Goal: Use online tool/utility: Utilize a website feature to perform a specific function

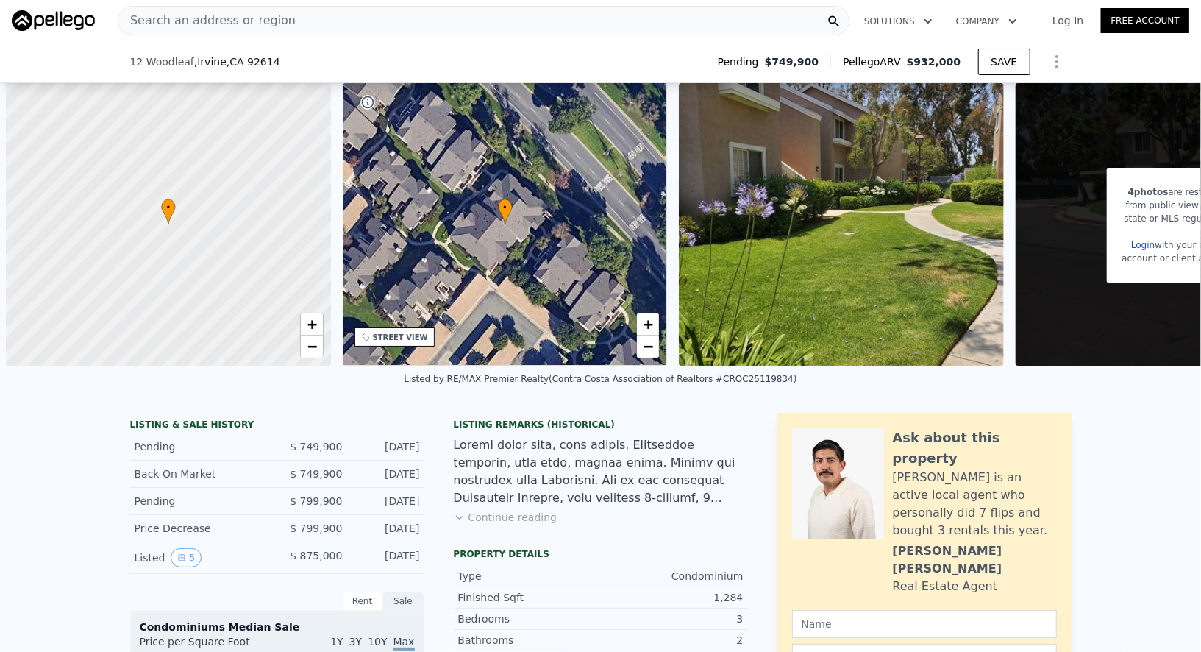
scroll to position [0, 5]
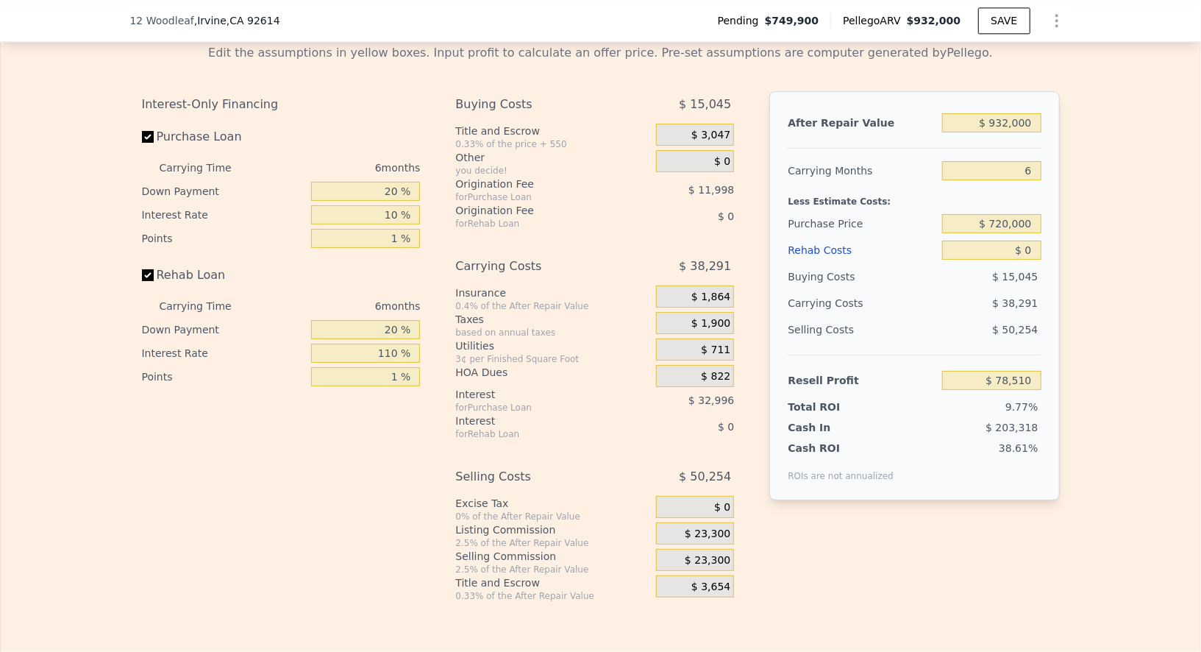
type input "$ 932,000"
type input "6"
type input "$ 0"
type input "$ 78,510"
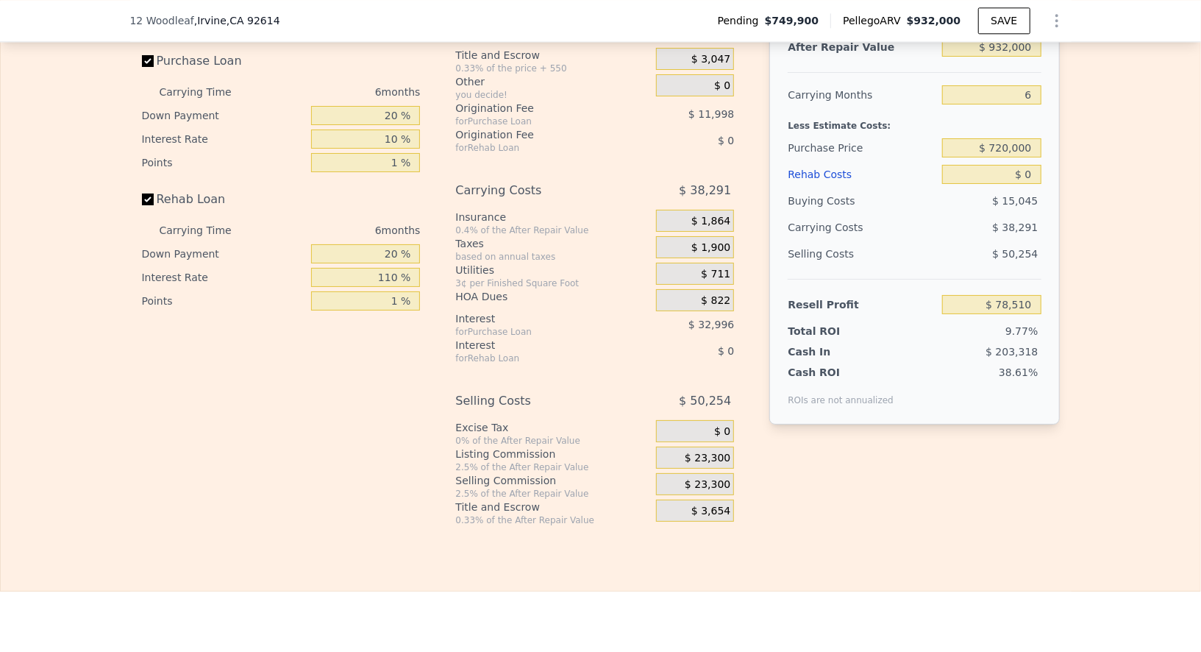
scroll to position [2394, 0]
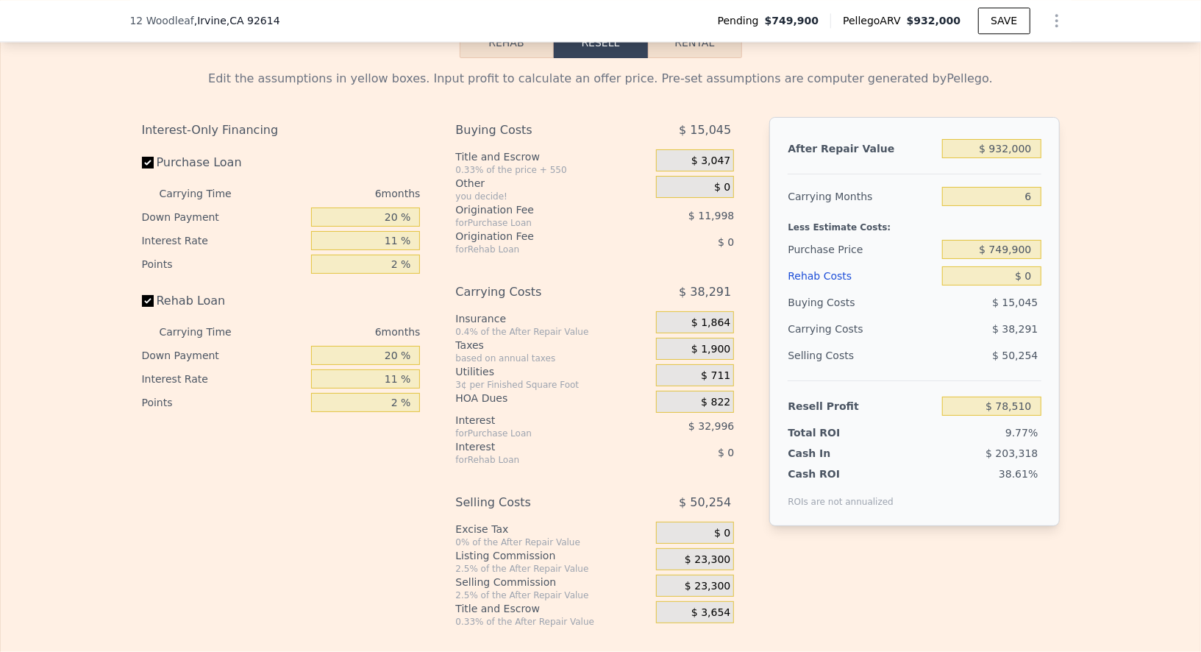
scroll to position [2265, 0]
click at [396, 206] on input "20 %" at bounding box center [365, 215] width 109 height 19
click at [394, 206] on input "20 %" at bounding box center [365, 215] width 109 height 19
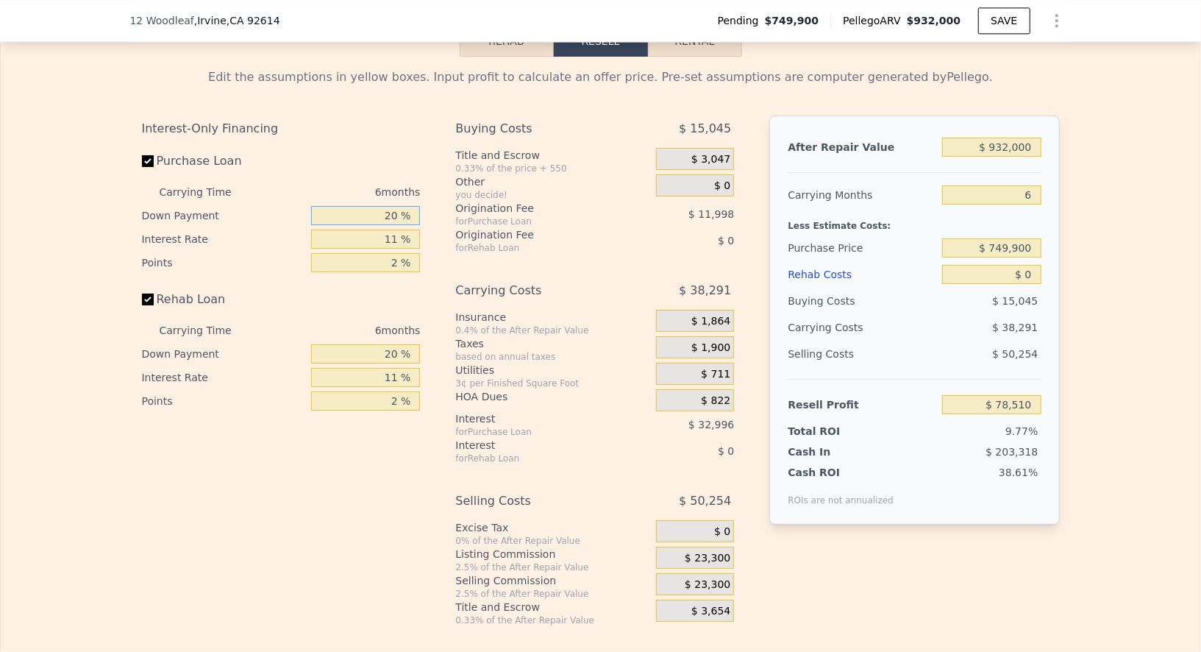
click at [394, 206] on input "20 %" at bounding box center [365, 215] width 109 height 19
click at [394, 240] on div "11 %" at bounding box center [365, 239] width 109 height 24
click at [395, 235] on input "11 %" at bounding box center [365, 238] width 109 height 19
type input "1 %"
type input "$ 108,504"
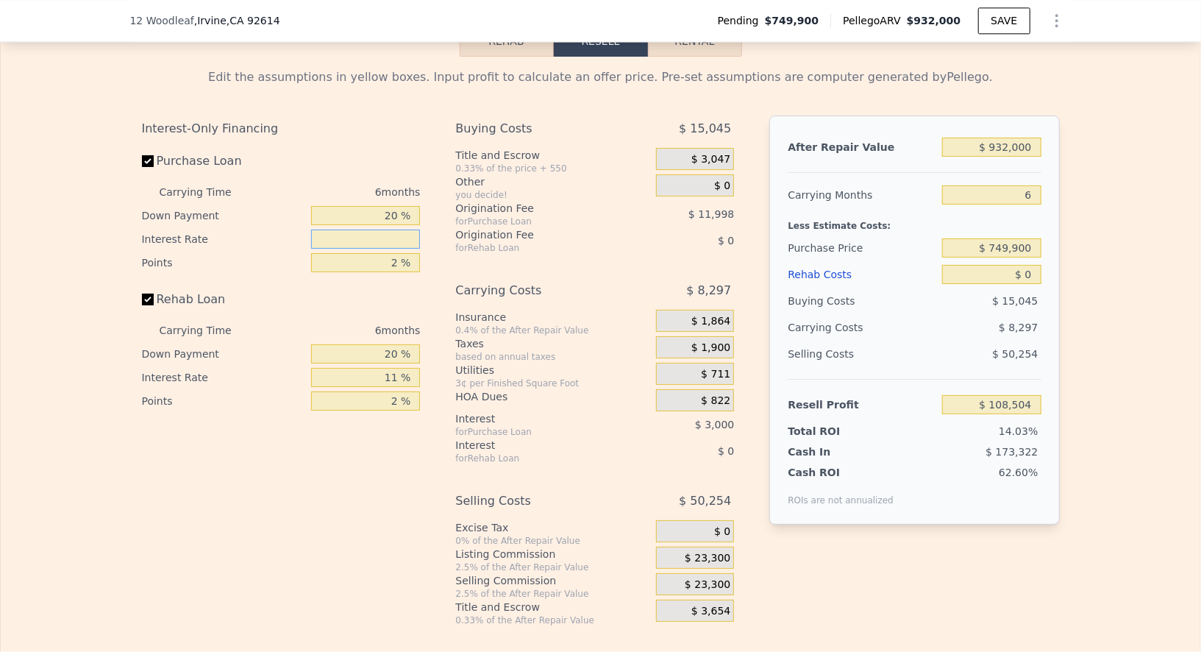
type input "9 %"
type input "$ 84,510"
type input "9.9 %"
type input "$ 81,810"
type input "9.9 %"
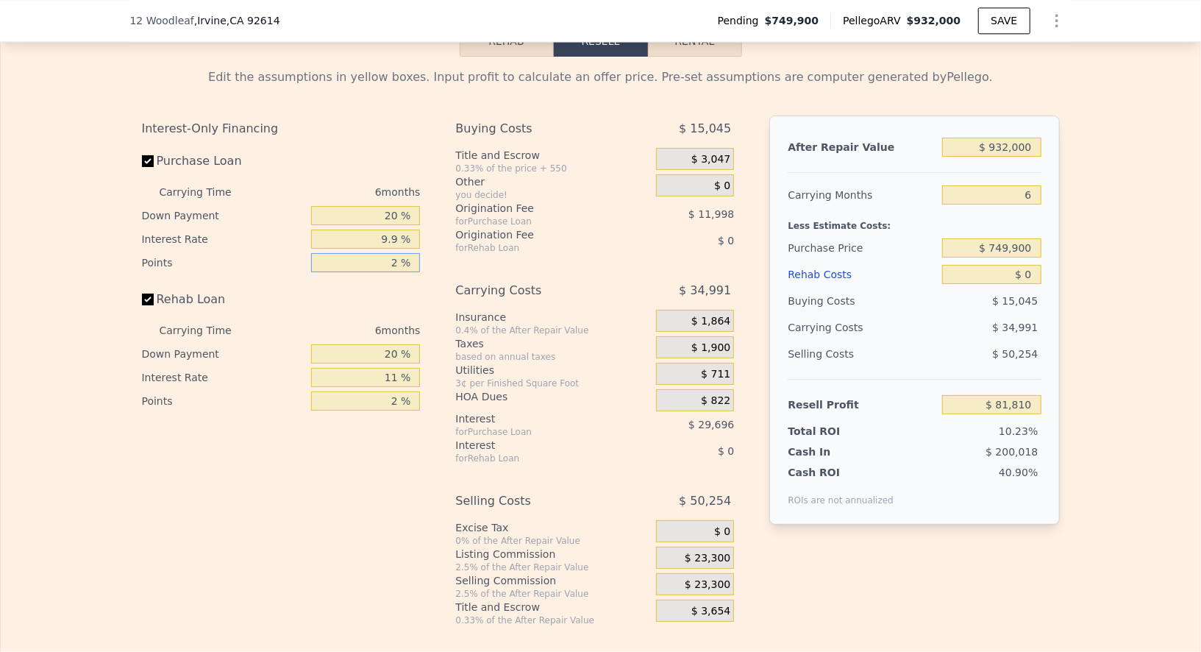
click at [400, 253] on input "2 %" at bounding box center [365, 262] width 109 height 19
type input "1 %"
type input "$ 87,809"
type input "1 %"
click at [401, 348] on input "20 %" at bounding box center [365, 353] width 109 height 19
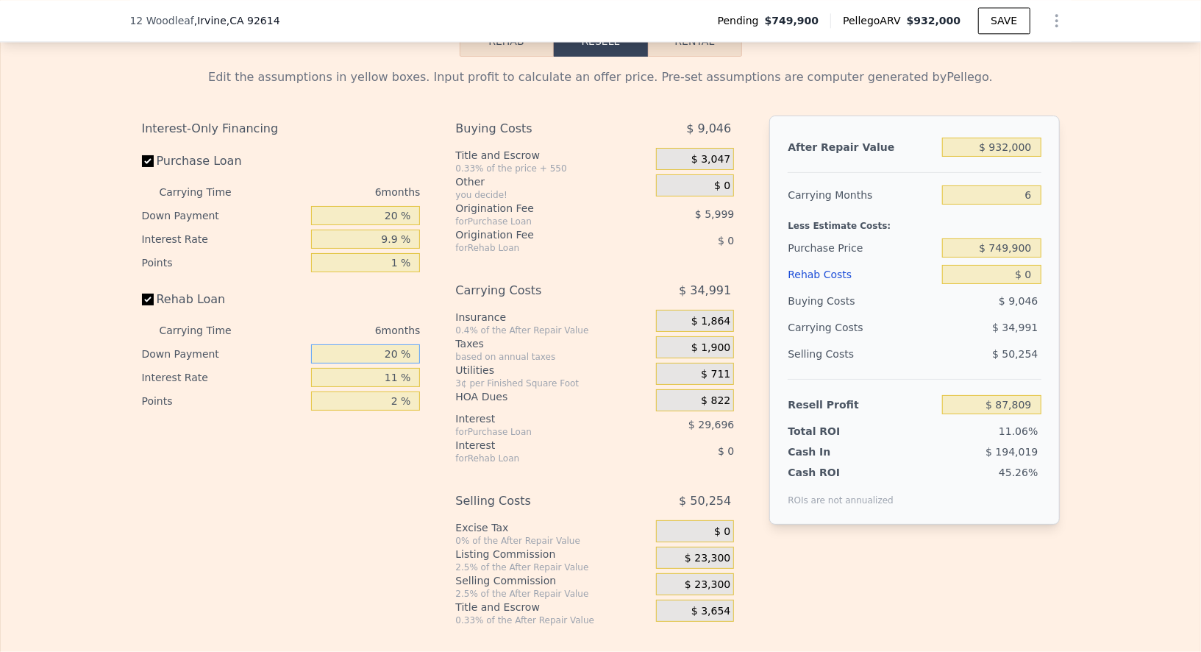
type input "2 %"
type input "20 %"
click at [399, 372] on input "11 %" at bounding box center [365, 377] width 109 height 19
type input "1 %"
type input "9.9 %"
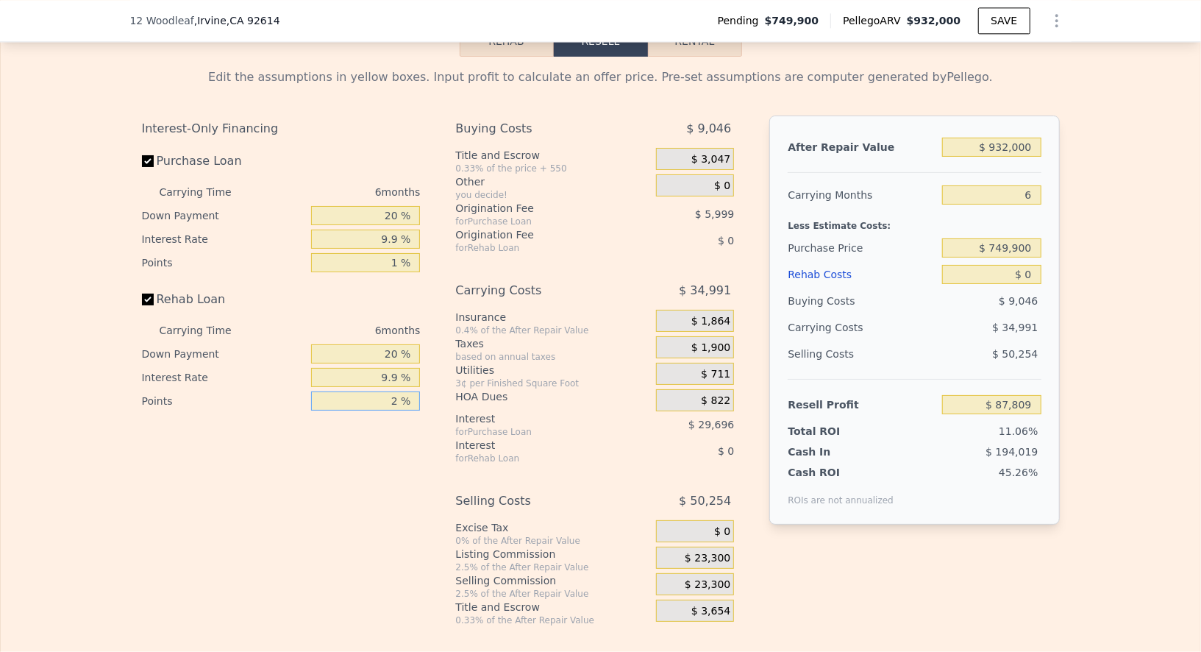
click at [398, 391] on input "2 %" at bounding box center [365, 400] width 109 height 19
type input "1 %"
click at [393, 438] on div "Interest-Only Financing Purchase Loan Carrying Time 6 months Down Payment 20 % …" at bounding box center [287, 370] width 290 height 510
click at [717, 557] on div "$ 23,300" at bounding box center [695, 557] width 78 height 22
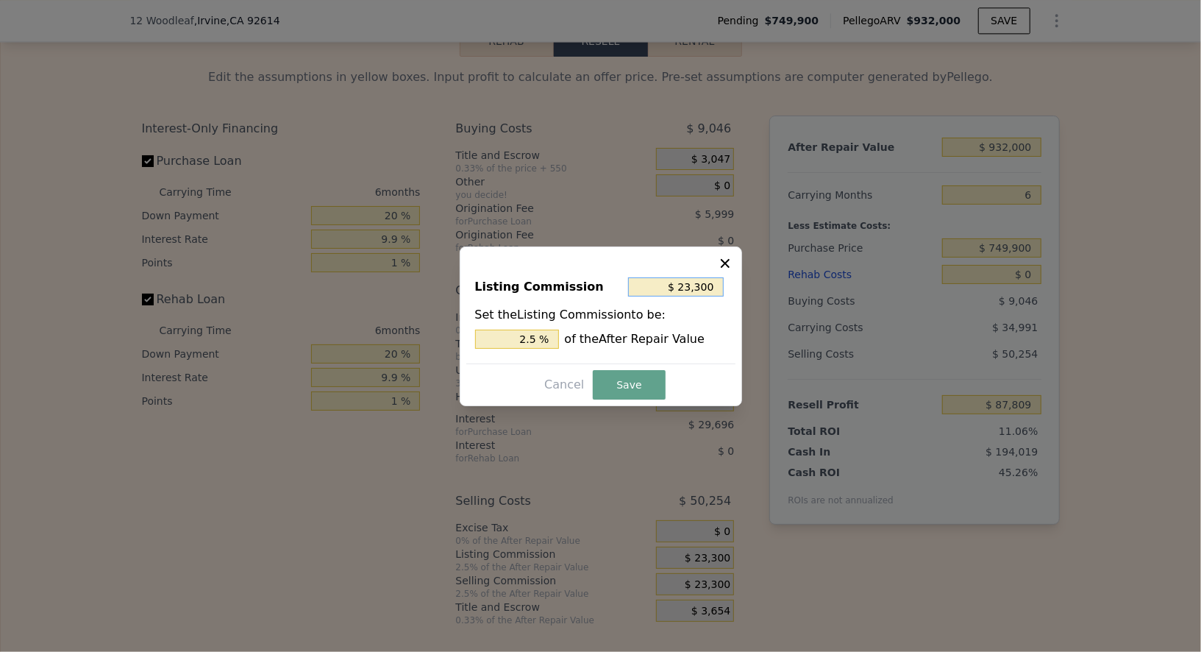
click at [713, 288] on input "$ 23,300" at bounding box center [676, 286] width 96 height 19
type input "$ 5"
type input "0.001 %"
type input "$ 50"
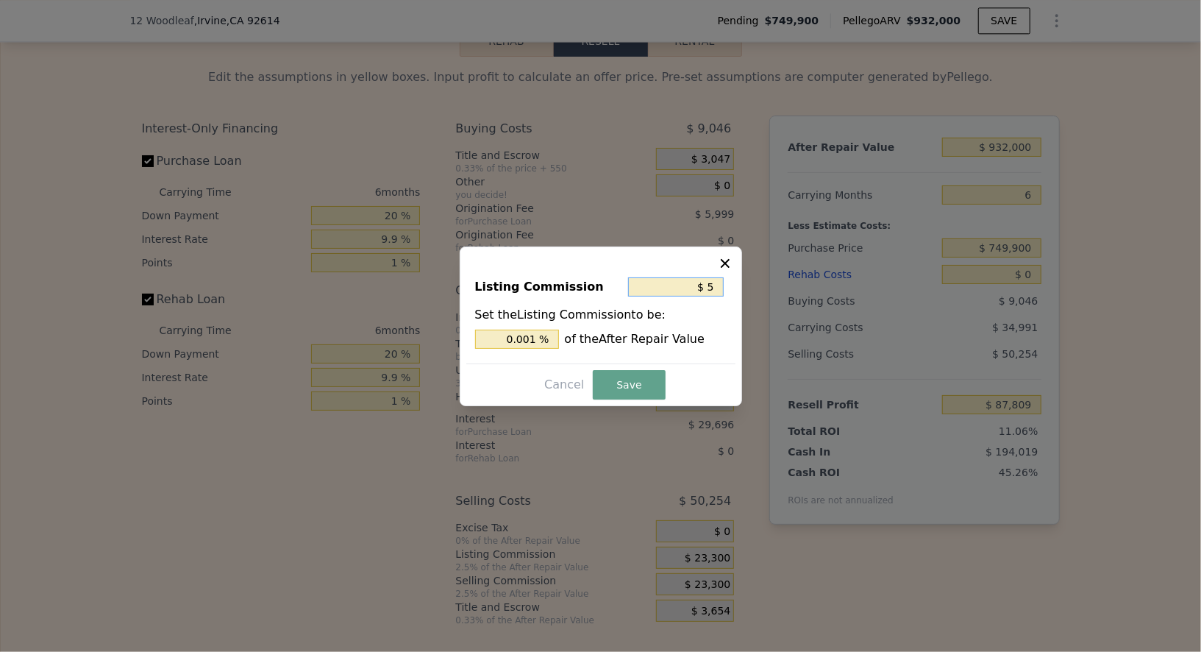
type input "0.005 %"
type input "$ 500"
type input "0.054 %"
type input "$ 500"
click at [647, 375] on button "Save" at bounding box center [629, 384] width 72 height 29
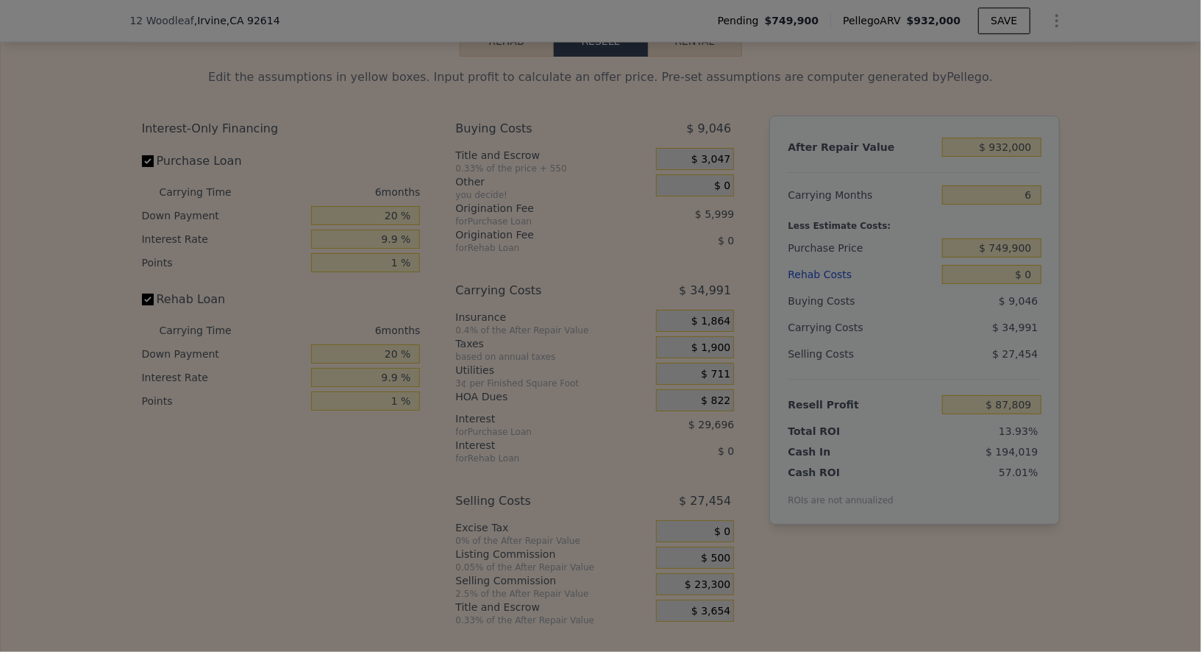
type input "$ 110,609"
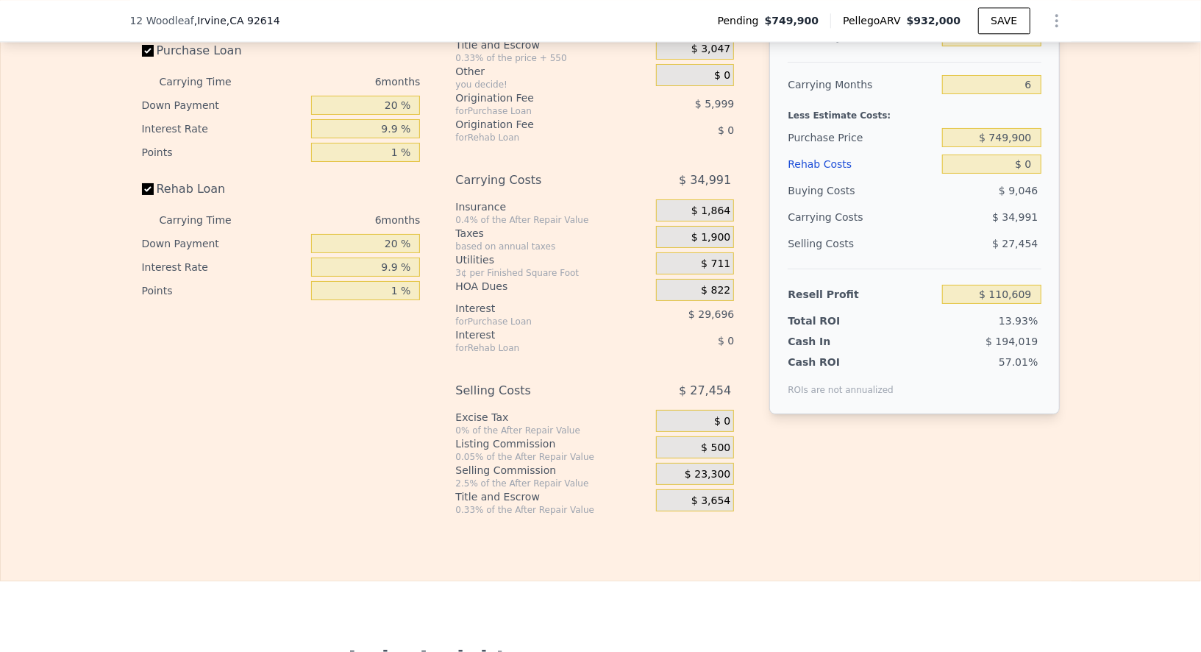
scroll to position [2381, 0]
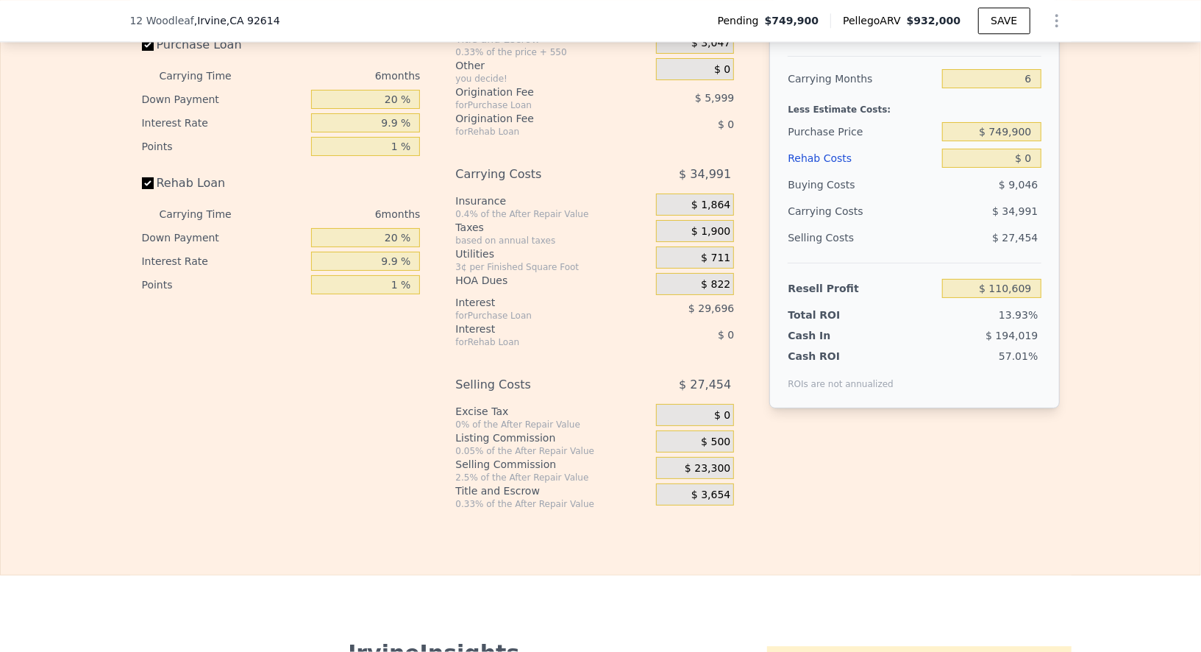
click at [697, 462] on span "$ 23,300" at bounding box center [708, 468] width 46 height 13
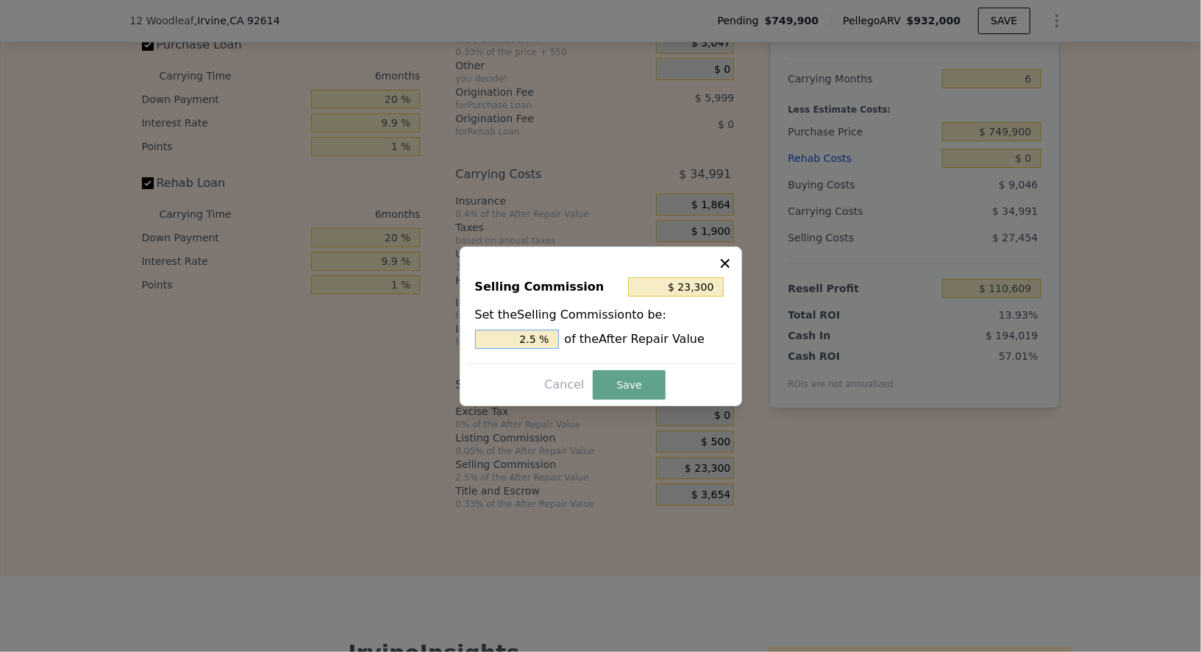
click at [525, 346] on input "2.5 %" at bounding box center [517, 338] width 84 height 19
type input "$ 18,640"
type input "2 %"
click at [594, 368] on div "Selling Commission $ 18,640 Set the Selling Commission to be: 2 % of the After …" at bounding box center [601, 326] width 282 height 160
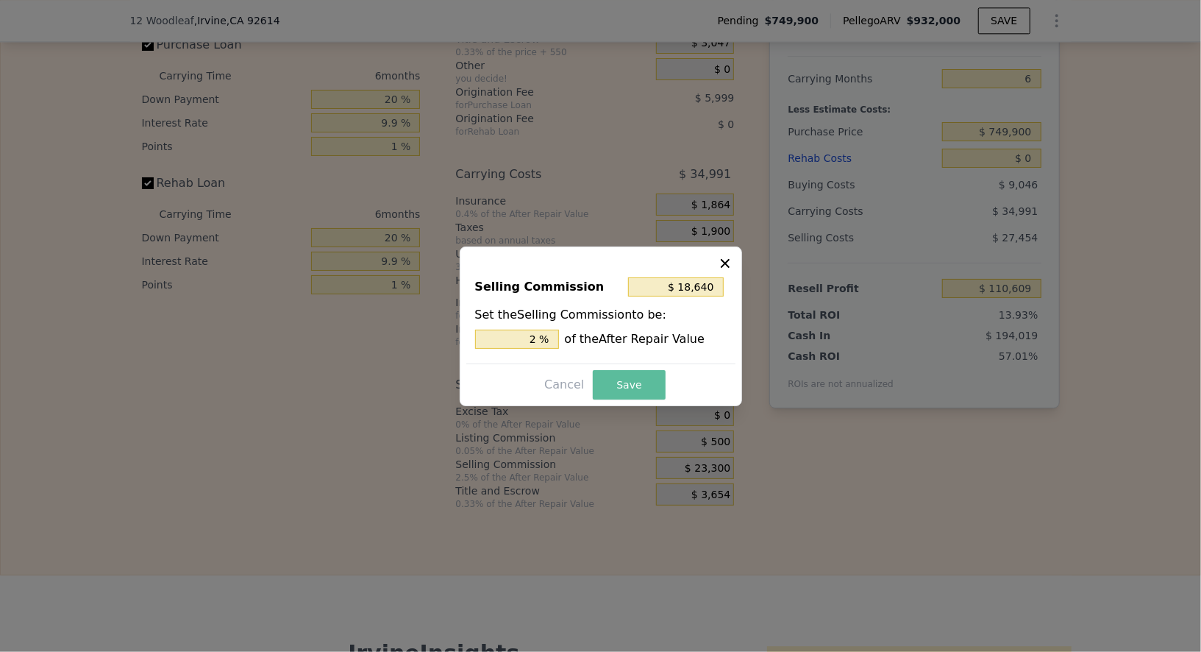
click at [609, 376] on button "Save" at bounding box center [629, 384] width 72 height 29
type input "$ 115,269"
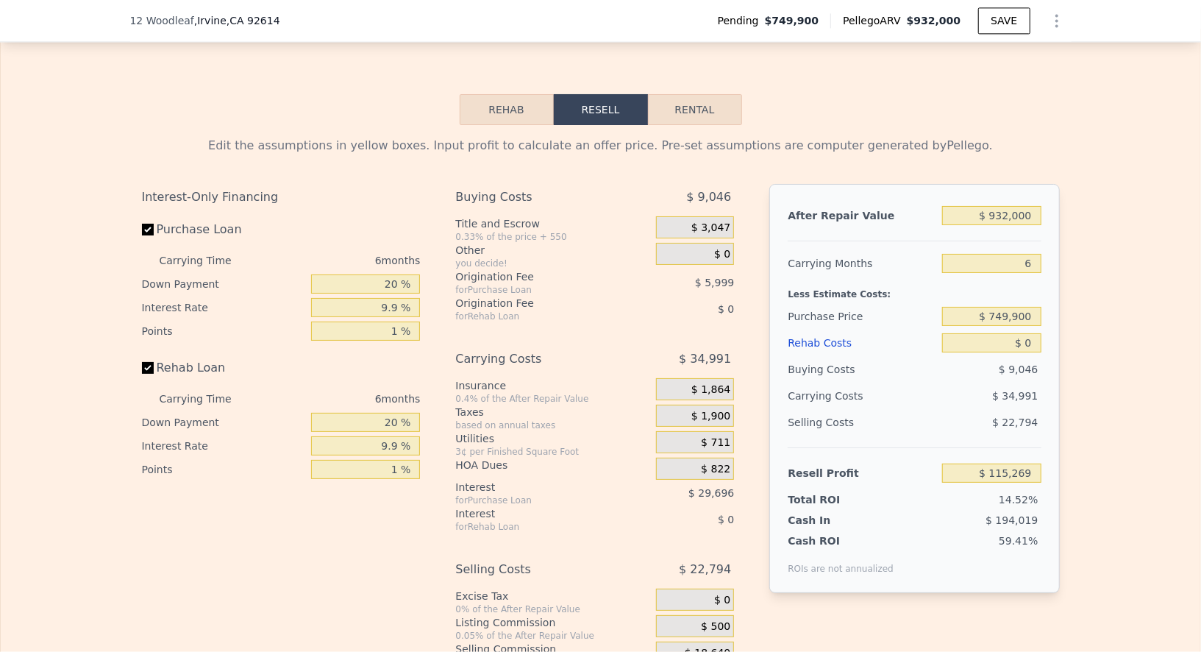
scroll to position [2197, 0]
click at [985, 207] on input "$ 932,000" at bounding box center [991, 214] width 99 height 19
click at [1021, 208] on input "$ 932,000" at bounding box center [991, 214] width 99 height 19
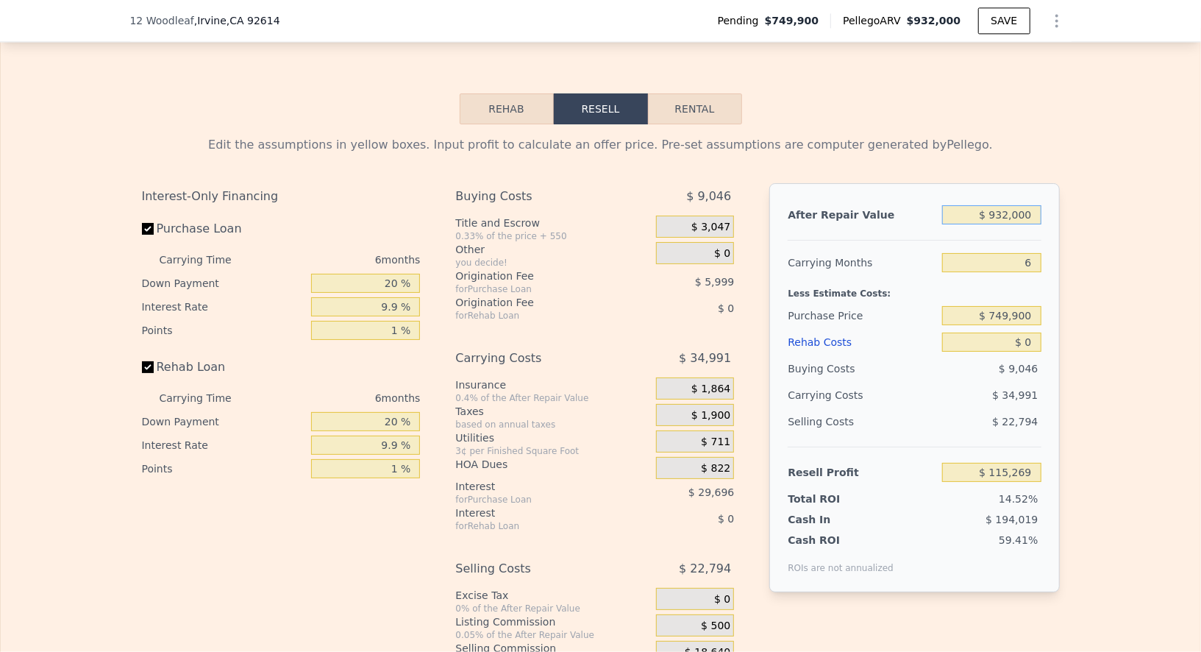
click at [1021, 208] on input "$ 932,000" at bounding box center [991, 214] width 99 height 19
type input "$ 8"
type input "-$ 792,615"
type input "$ 87"
type input "-$ 792,538"
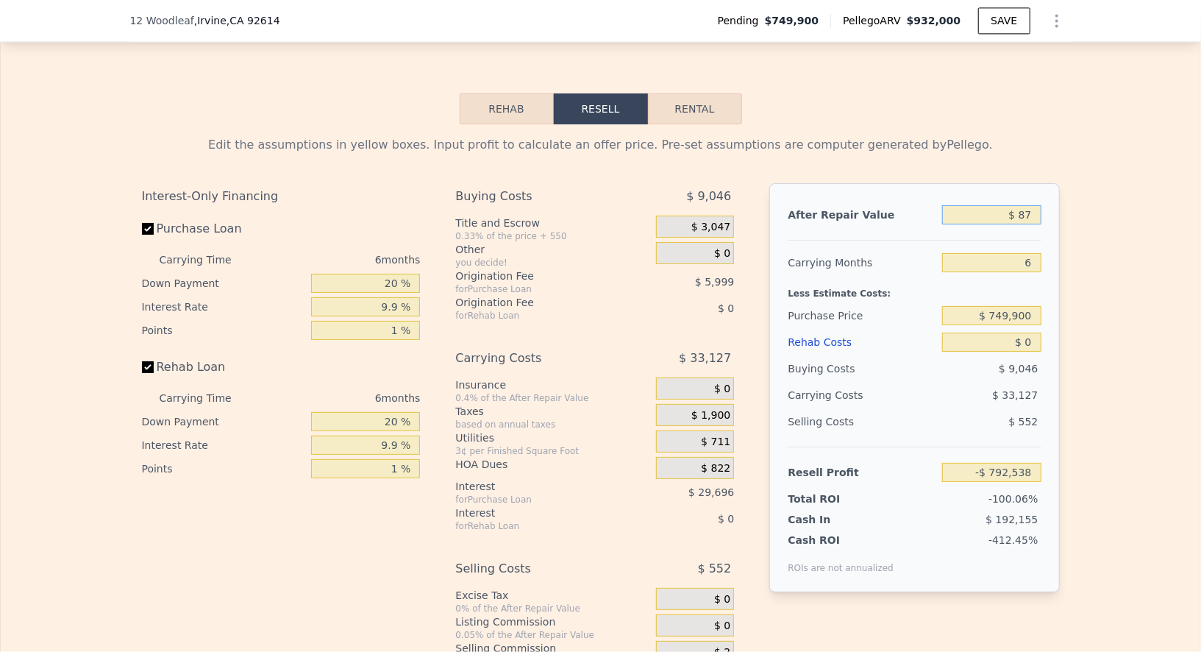
type input "$ 875"
type input "-$ 791,771"
type input "$ 8,750"
type input "-$ 784,100"
type input "$ 87,500"
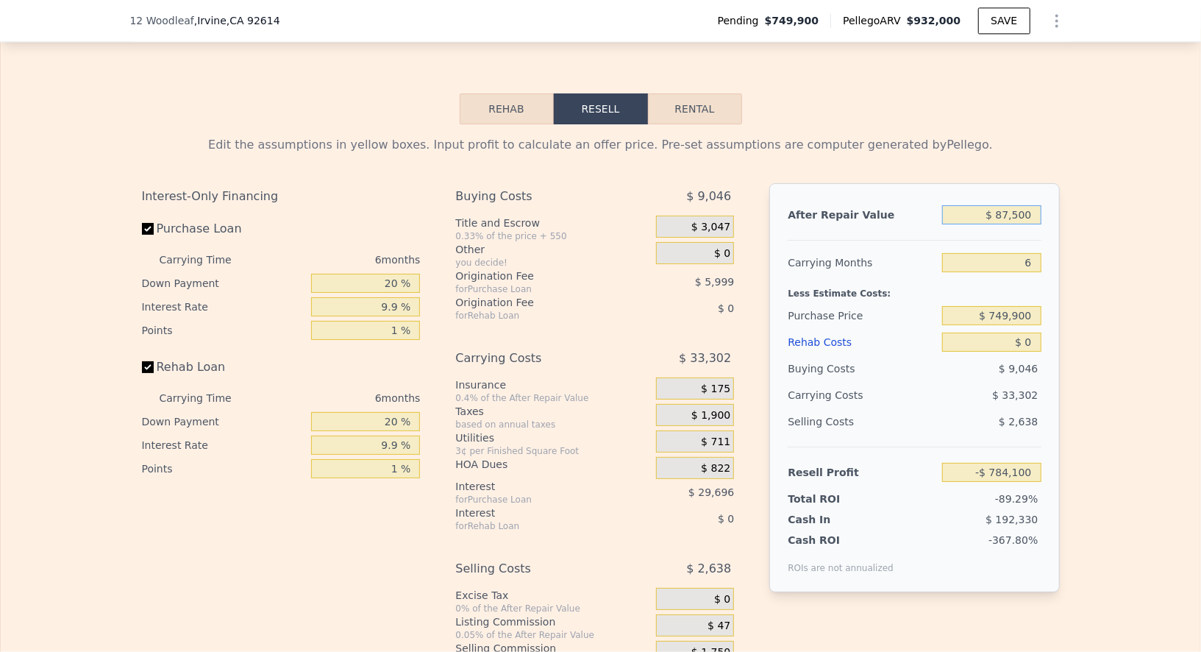
type input "-$ 707,386"
type input "$ 875,000"
type input "$ 59,744"
type input "$ 875,000"
click at [1035, 253] on input "6" at bounding box center [991, 262] width 99 height 19
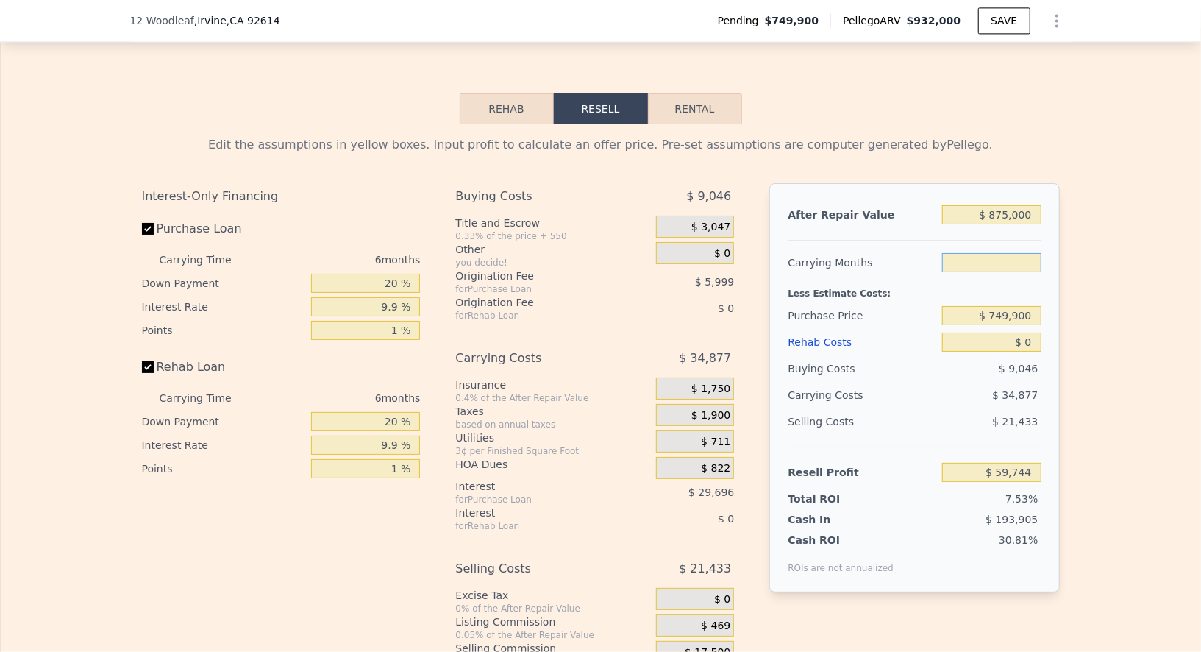
type input "7"
type input "$ 53,931"
type input "7"
click at [1082, 273] on div "Edit the assumptions in yellow boxes. Input profit to calculate an offer price.…" at bounding box center [600, 408] width 1199 height 569
click at [1022, 314] on input "$ 749,900" at bounding box center [991, 315] width 99 height 19
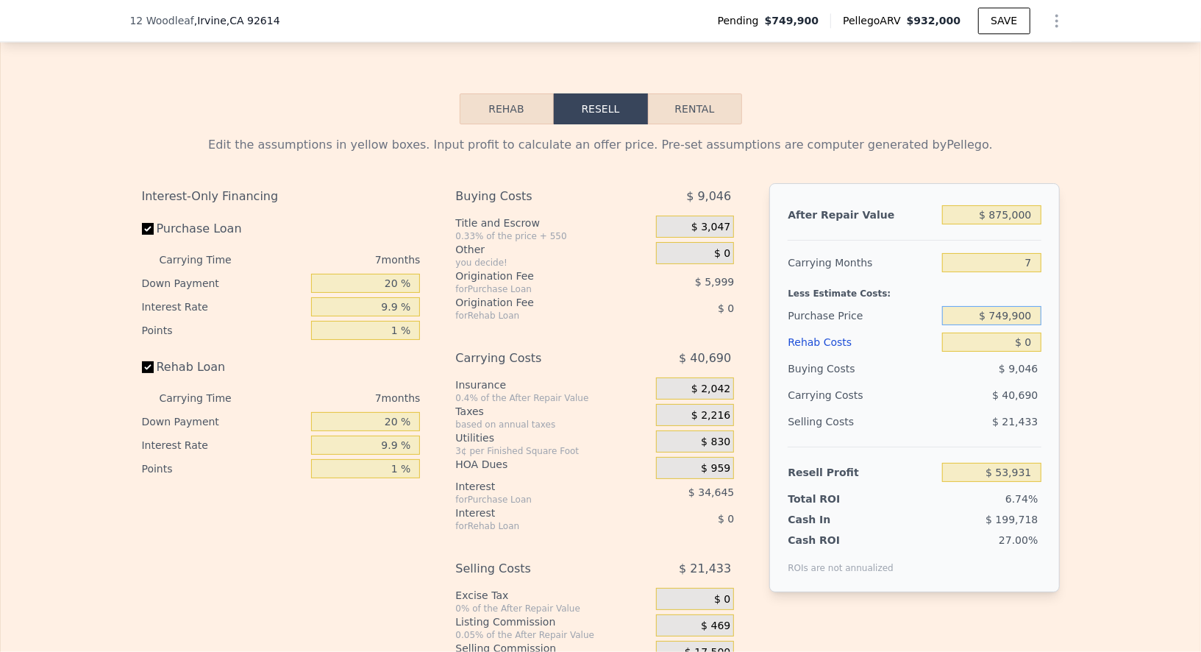
click at [1022, 314] on input "$ 749,900" at bounding box center [991, 315] width 99 height 19
type input "$ 710,000"
click at [1029, 335] on input "$ 0" at bounding box center [991, 341] width 99 height 19
type input "$ 96,124"
type input "$ 7"
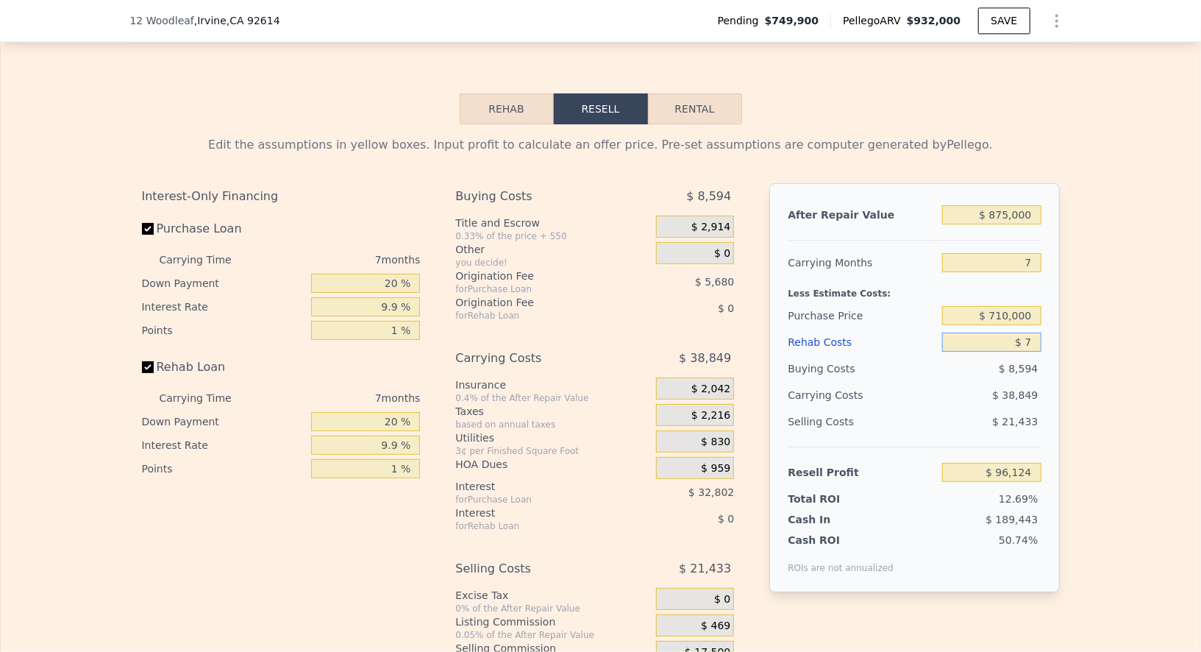
type input "$ 96,117"
type input "$ 70"
type input "$ 96,053"
type input "$ 700"
type input "$ 95,383"
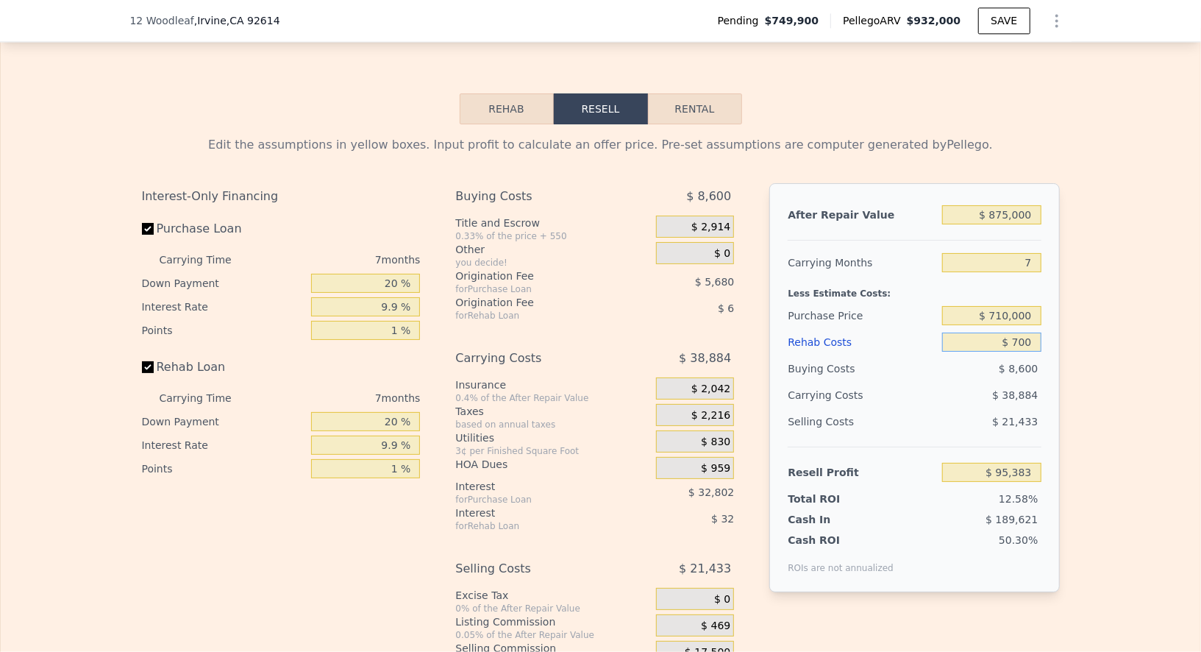
type input "$ 7,000"
type input "$ 88,746"
type input "$ 70,000"
type input "$ 22,330"
type input "$ 70,000"
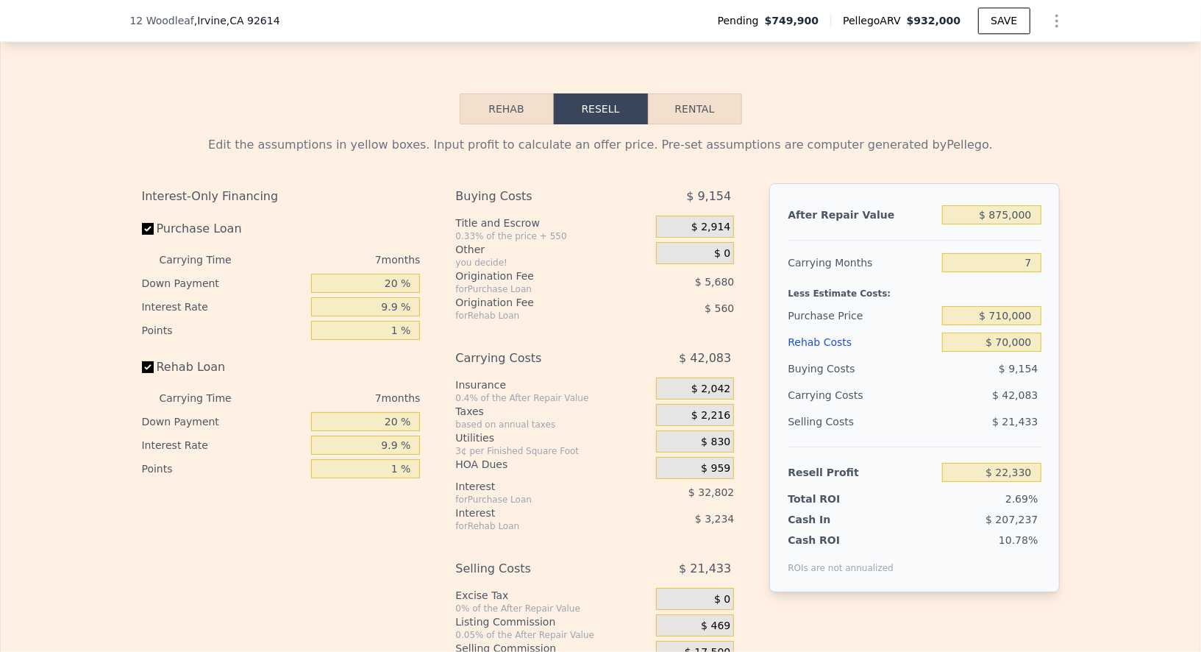
click at [1074, 376] on div "Edit the assumptions in yellow boxes. Input profit to calculate an offer price.…" at bounding box center [600, 408] width 1199 height 569
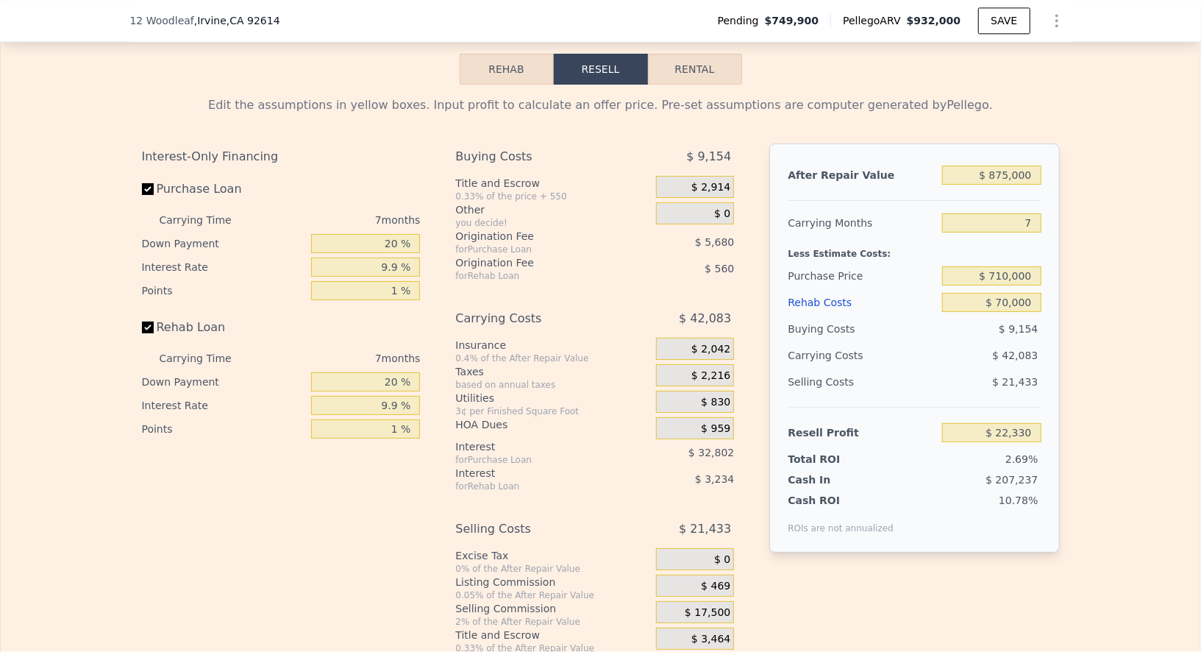
scroll to position [2238, 0]
click at [619, 321] on div "Carrying Costs $ 42,083" at bounding box center [594, 320] width 279 height 32
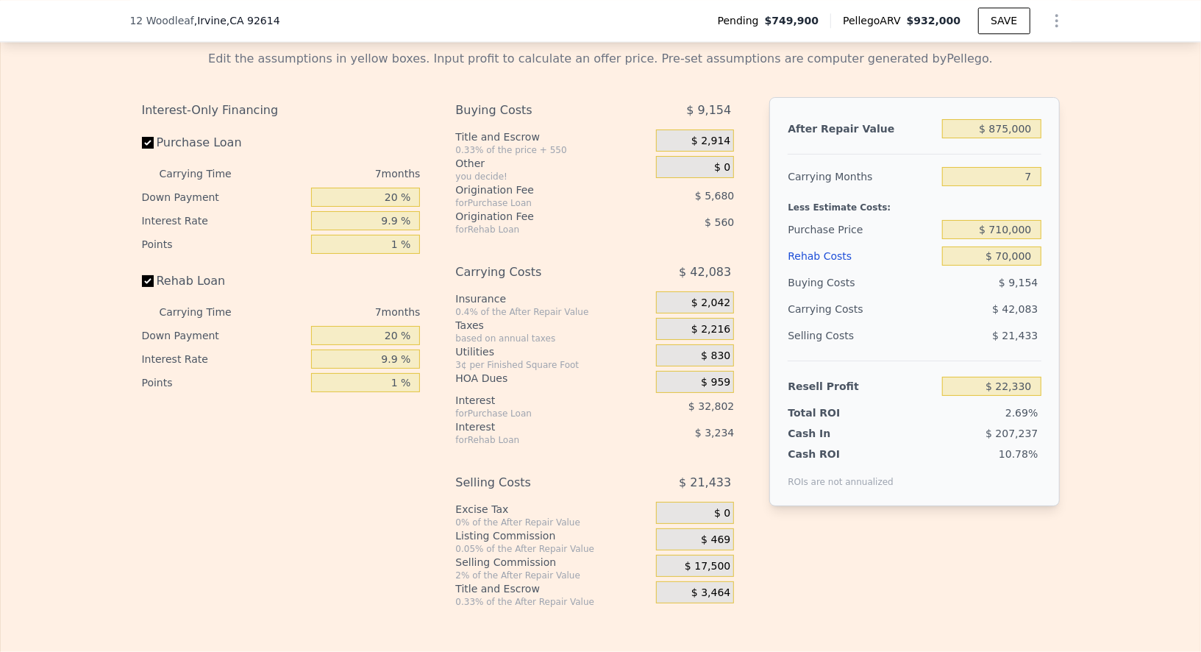
scroll to position [2279, 0]
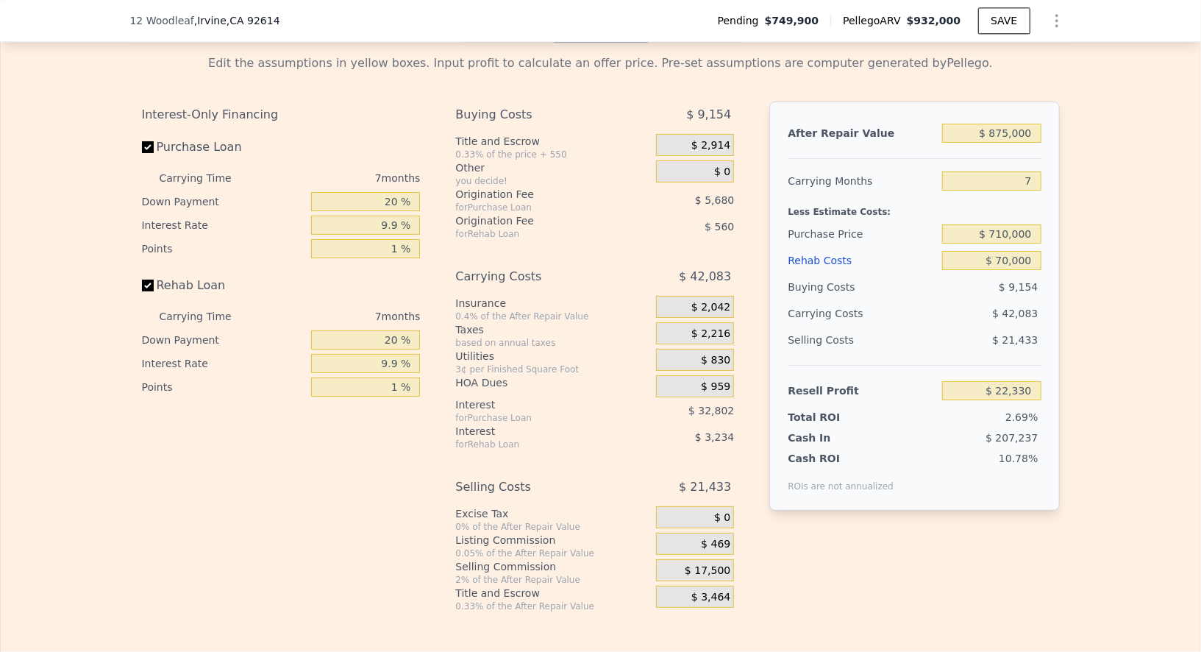
type input "$ 932,000"
type input "6"
type input "$ 0"
type input "$ 78,510"
